Goal: Information Seeking & Learning: Learn about a topic

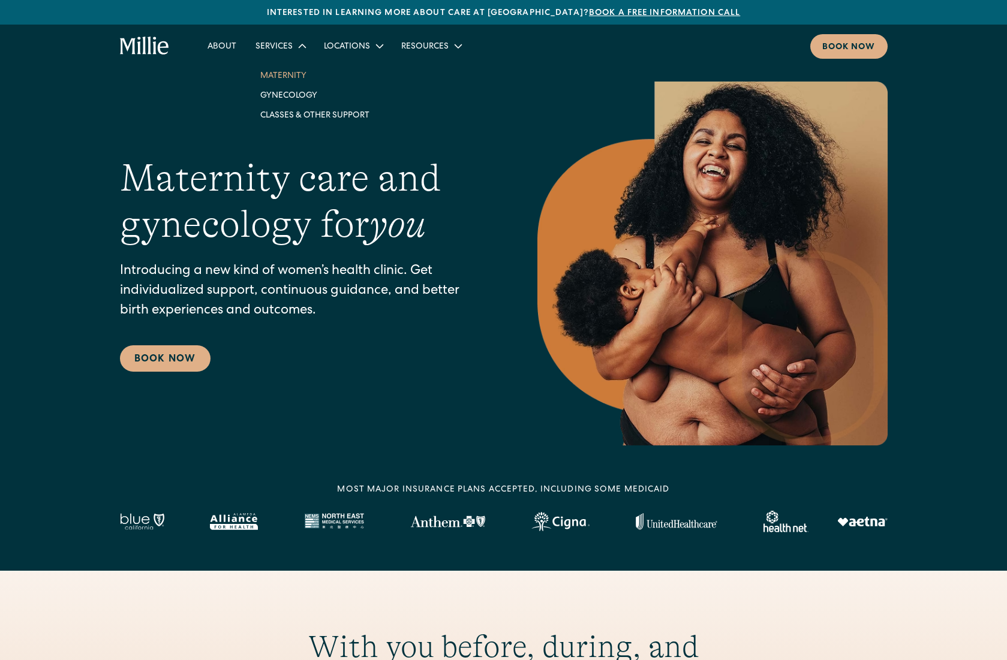
click at [291, 79] on link "Maternity" at bounding box center [315, 75] width 128 height 20
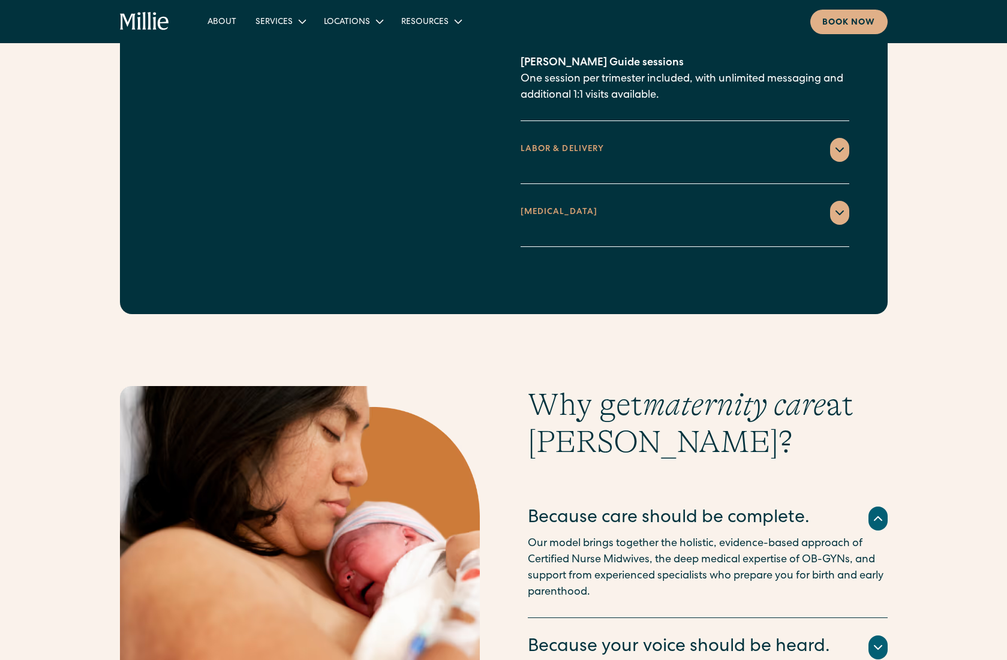
scroll to position [1962, 0]
click at [837, 142] on icon at bounding box center [840, 149] width 14 height 14
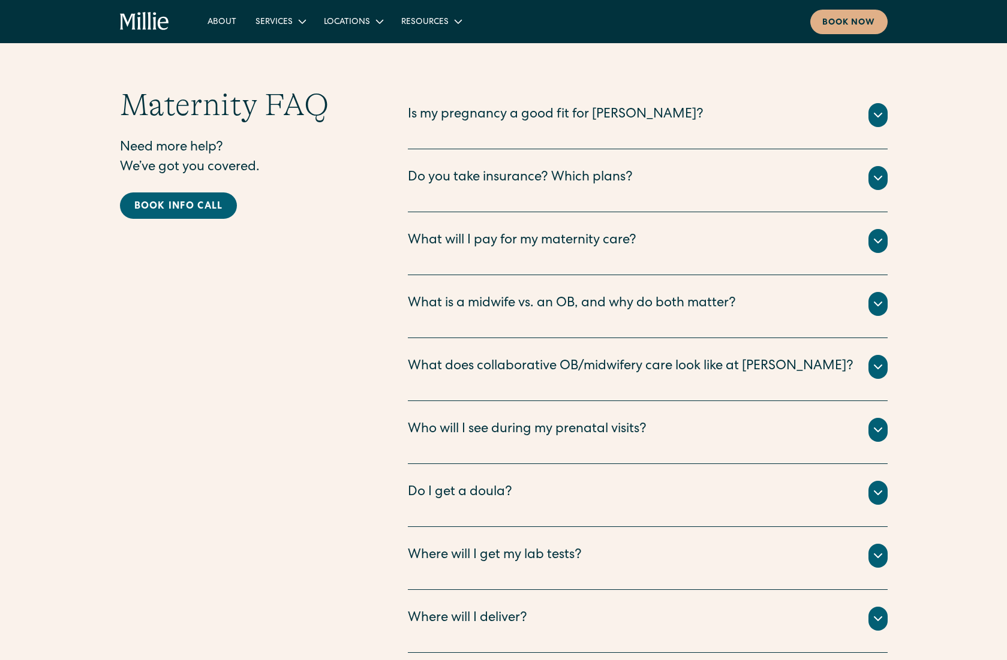
scroll to position [3776, 0]
click at [880, 170] on icon at bounding box center [878, 177] width 14 height 14
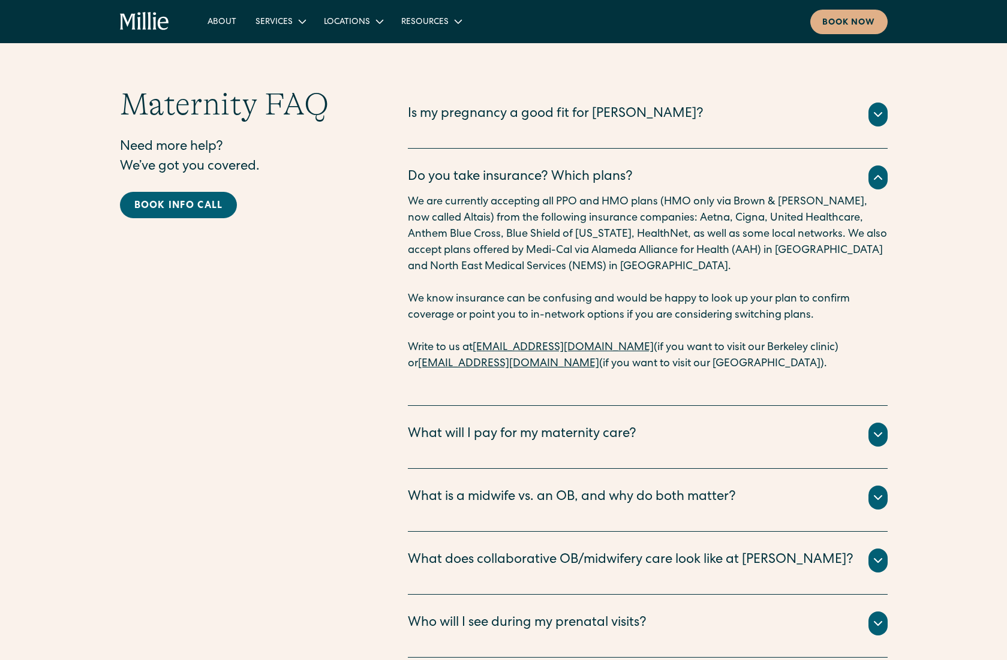
click at [877, 554] on icon at bounding box center [878, 561] width 14 height 14
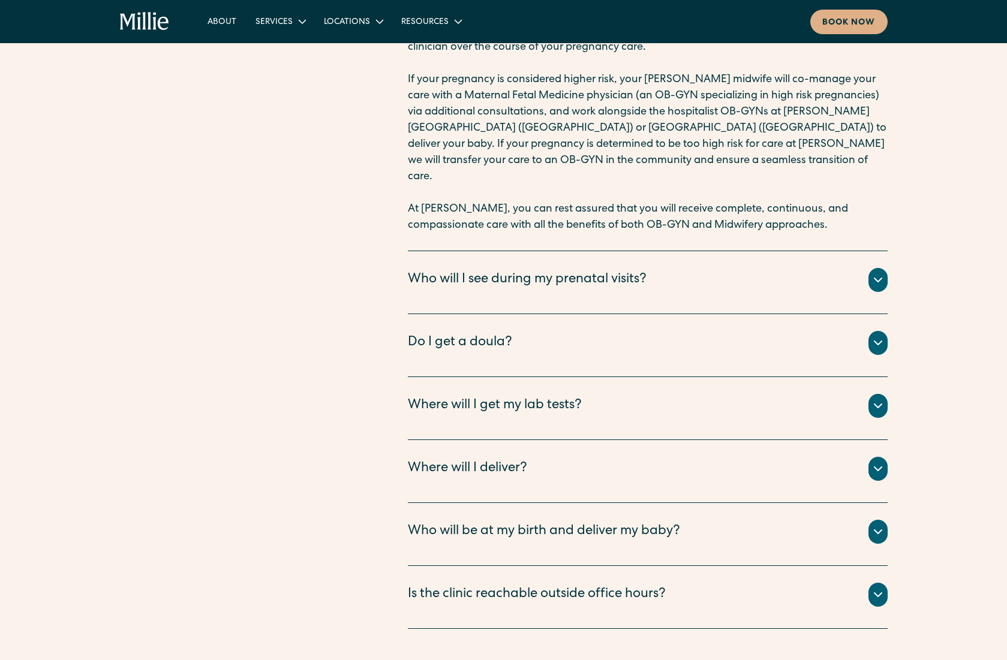
scroll to position [4461, 0]
click at [881, 335] on icon at bounding box center [878, 342] width 14 height 14
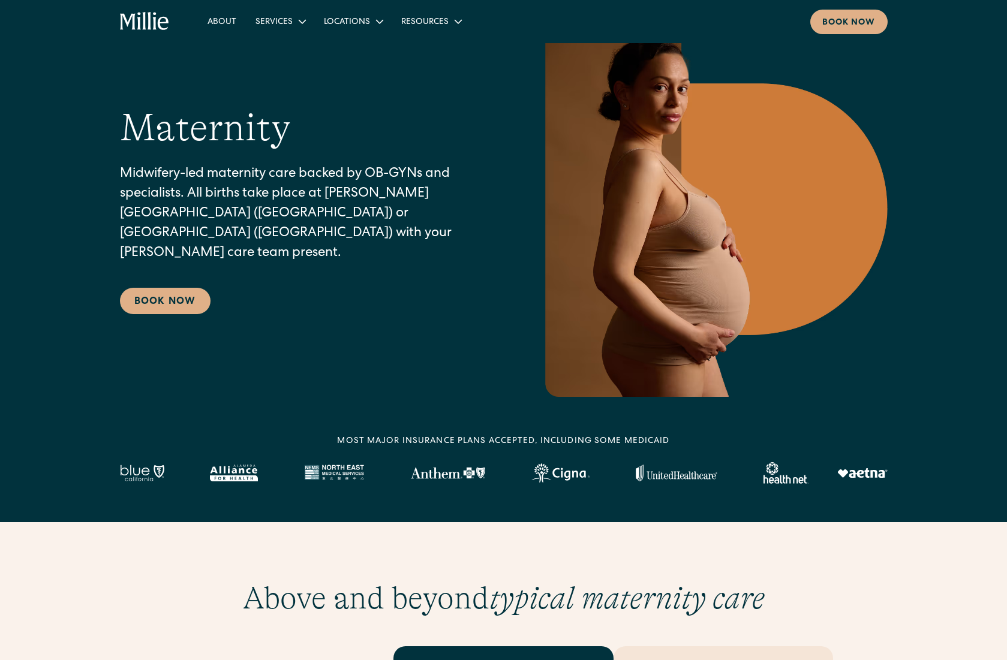
scroll to position [0, 0]
